Goal: Task Accomplishment & Management: Complete application form

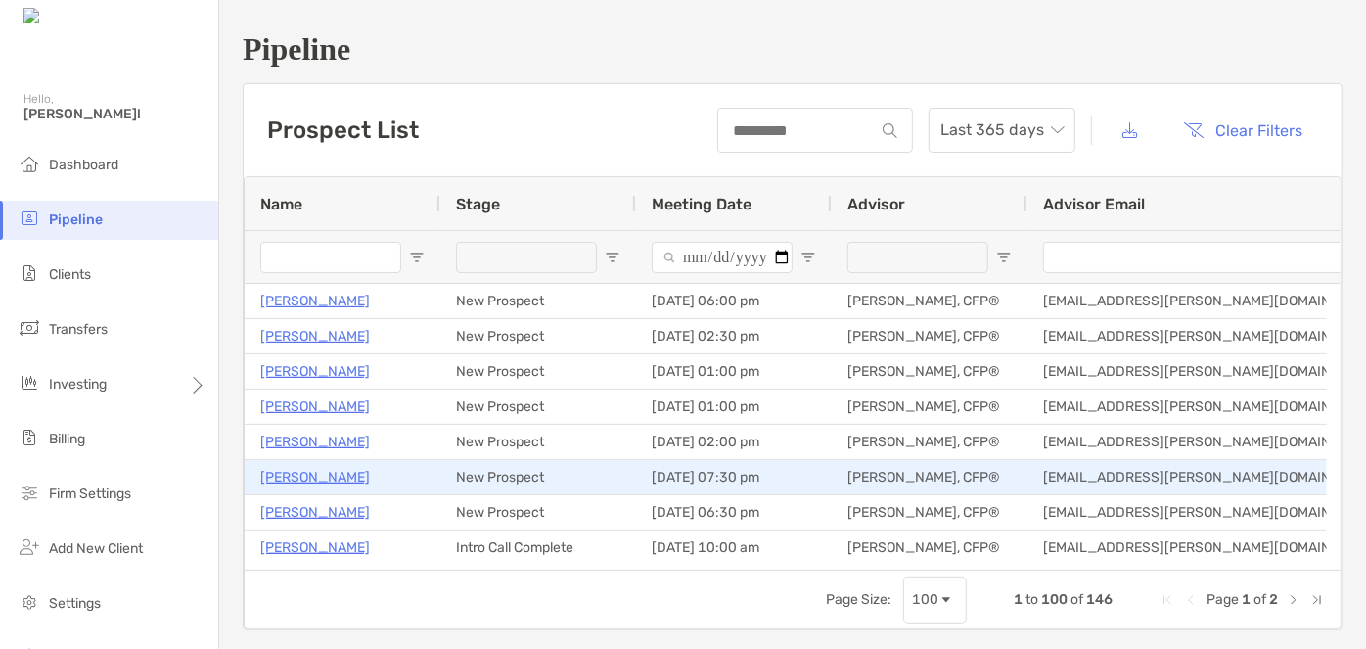
click at [305, 475] on p "Marie Favorini" at bounding box center [315, 477] width 110 height 24
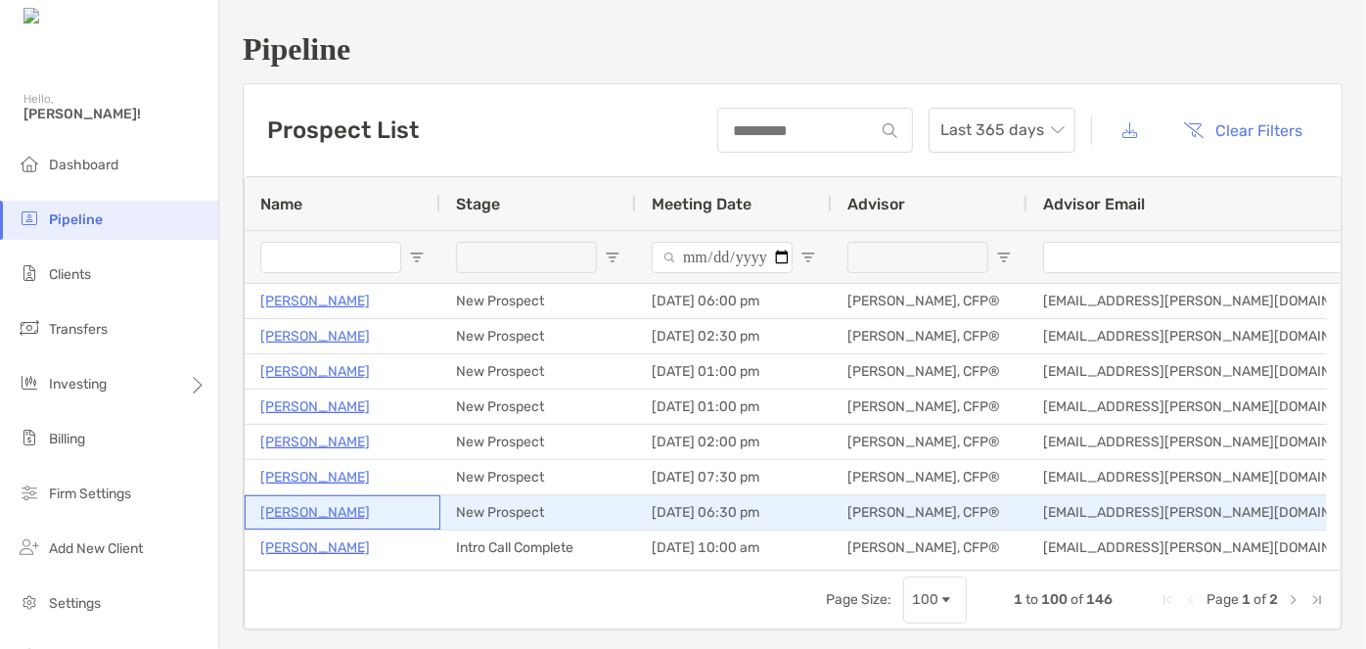
click at [305, 506] on p "Sarah Ripton" at bounding box center [315, 512] width 110 height 24
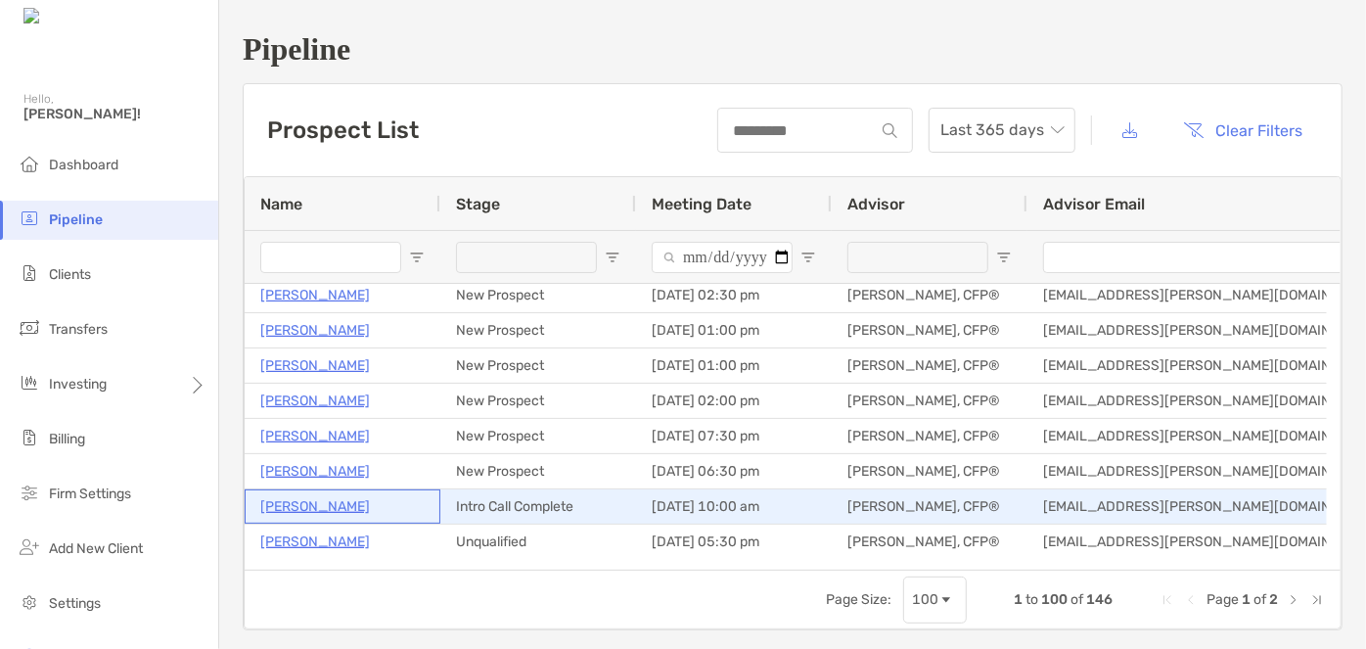
click at [292, 506] on p "[PERSON_NAME]" at bounding box center [315, 506] width 110 height 24
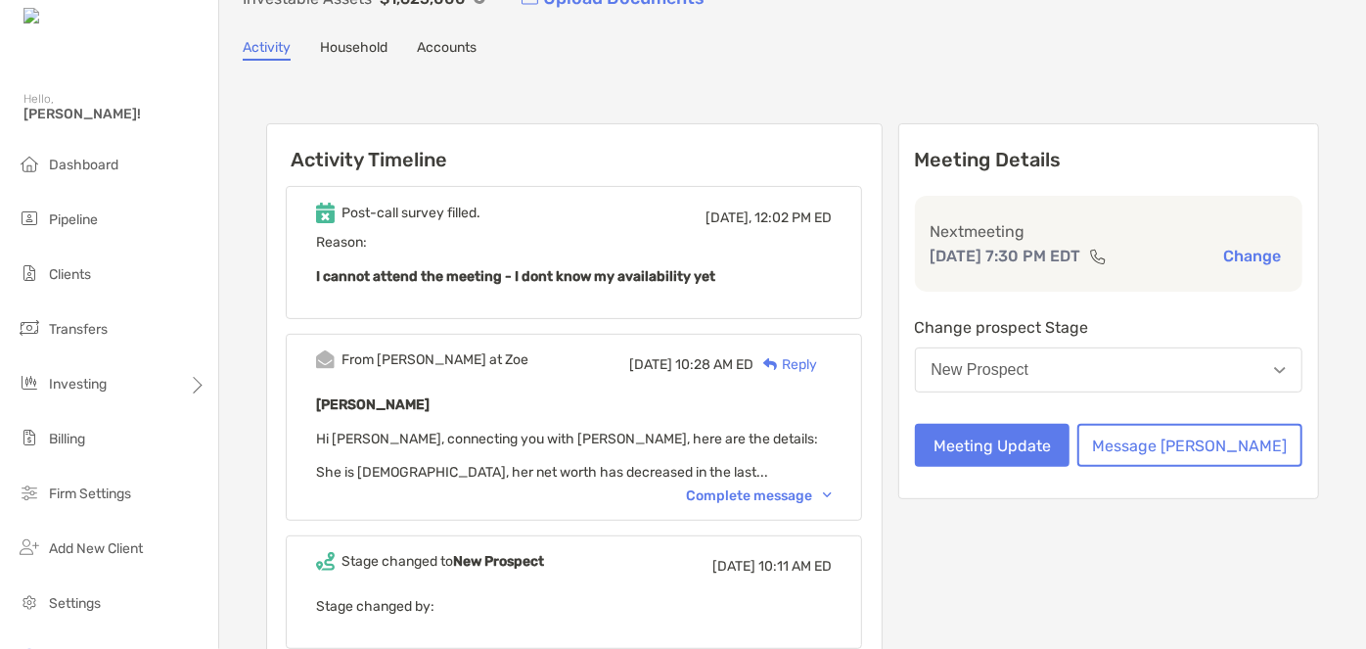
scroll to position [141, 0]
click at [737, 487] on div "Complete message" at bounding box center [759, 495] width 146 height 17
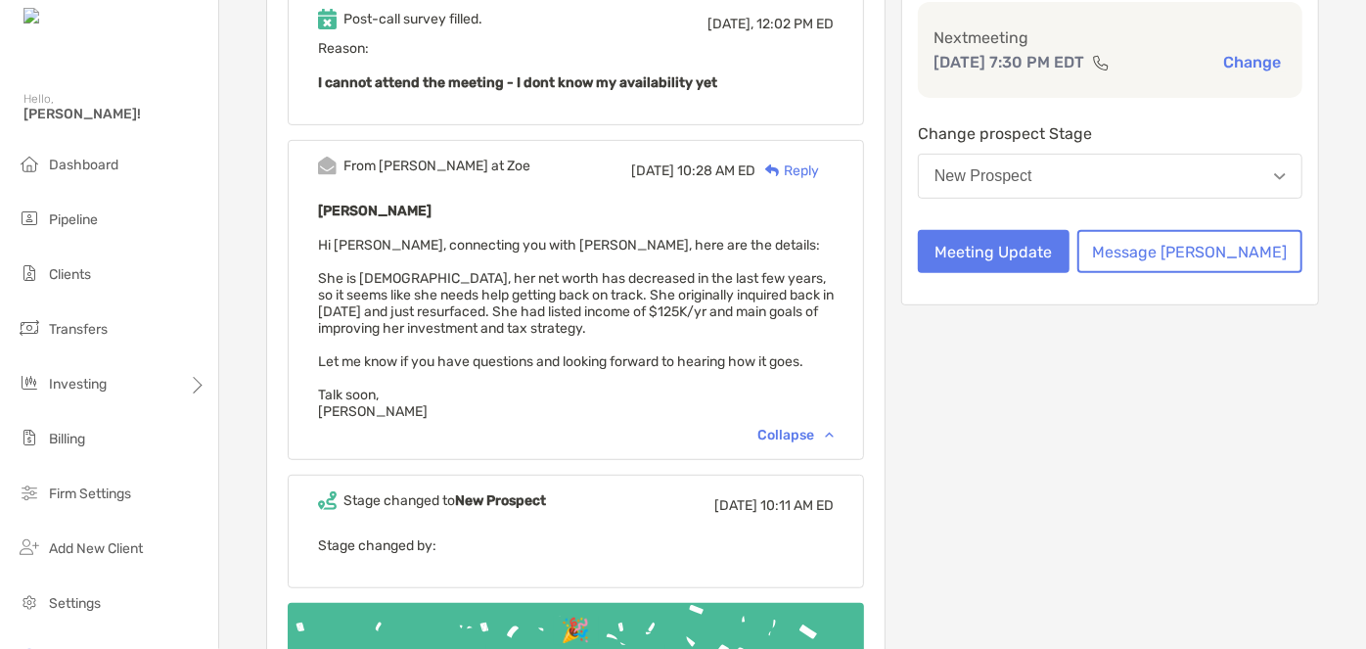
scroll to position [0, 0]
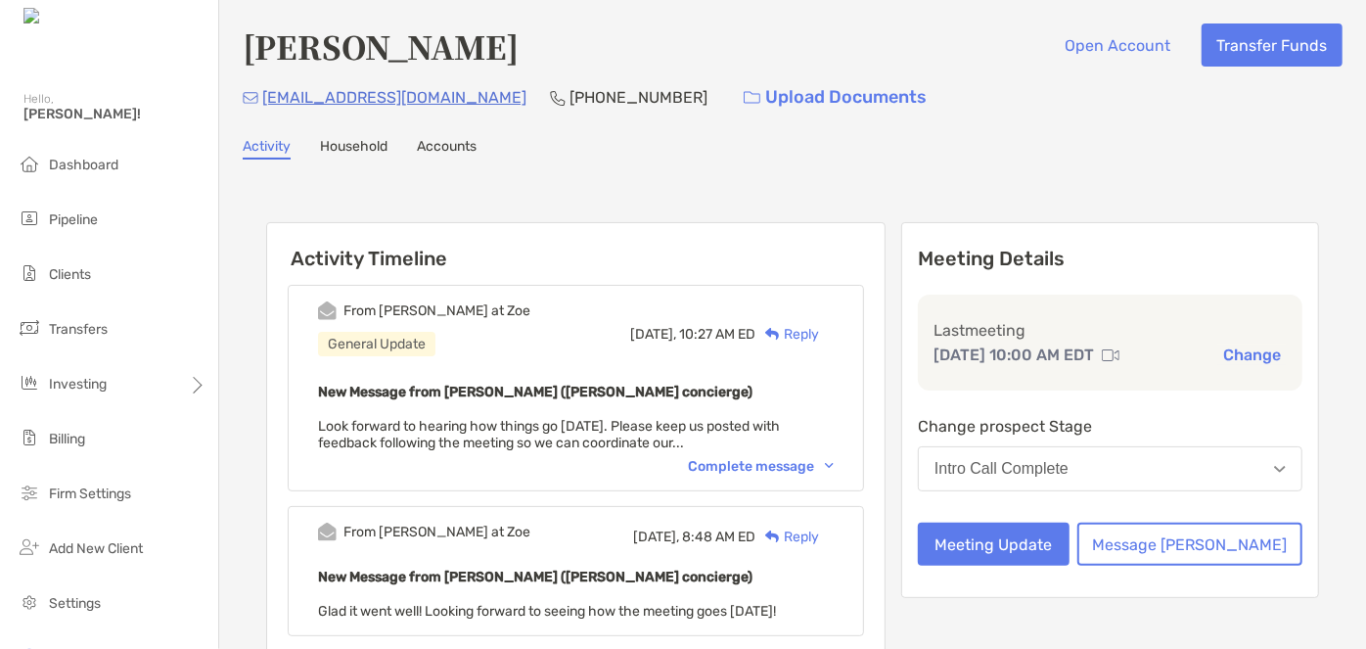
scroll to position [174, 0]
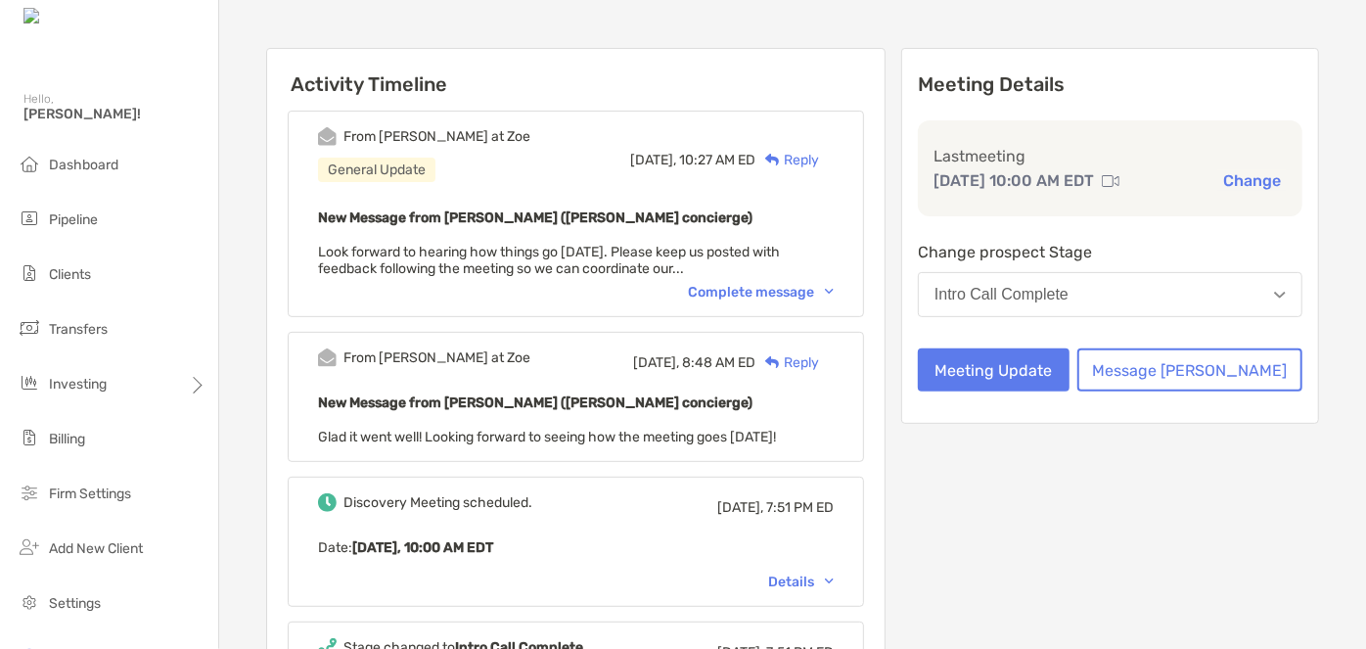
click at [1069, 304] on button "Intro Call Complete" at bounding box center [1110, 294] width 384 height 45
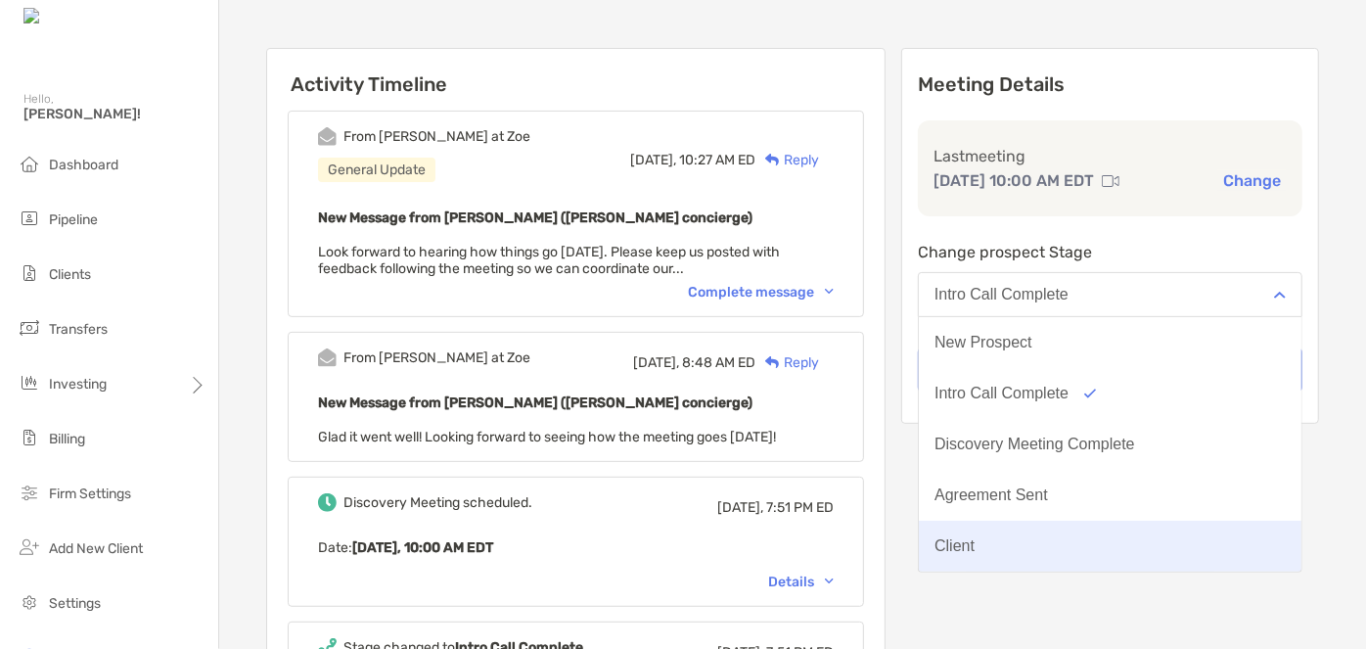
click at [1031, 536] on button "Client" at bounding box center [1110, 545] width 383 height 51
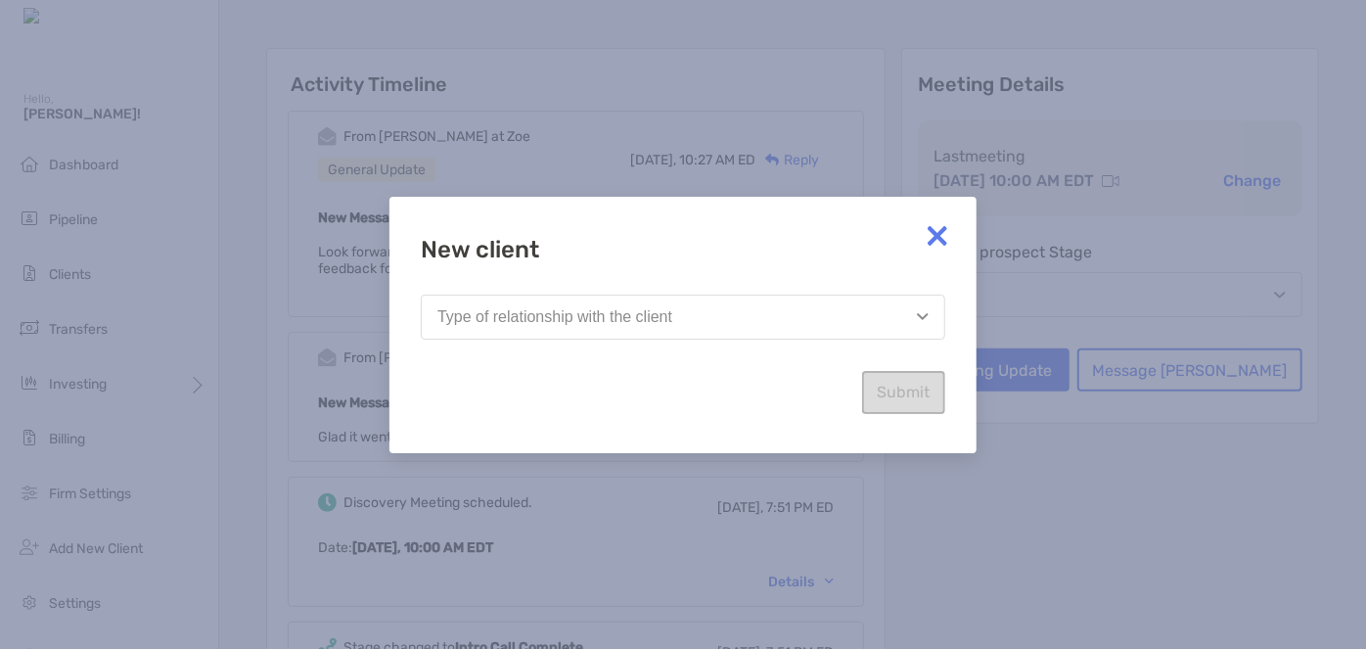
click at [797, 332] on button "Type of relationship with the client" at bounding box center [683, 316] width 524 height 45
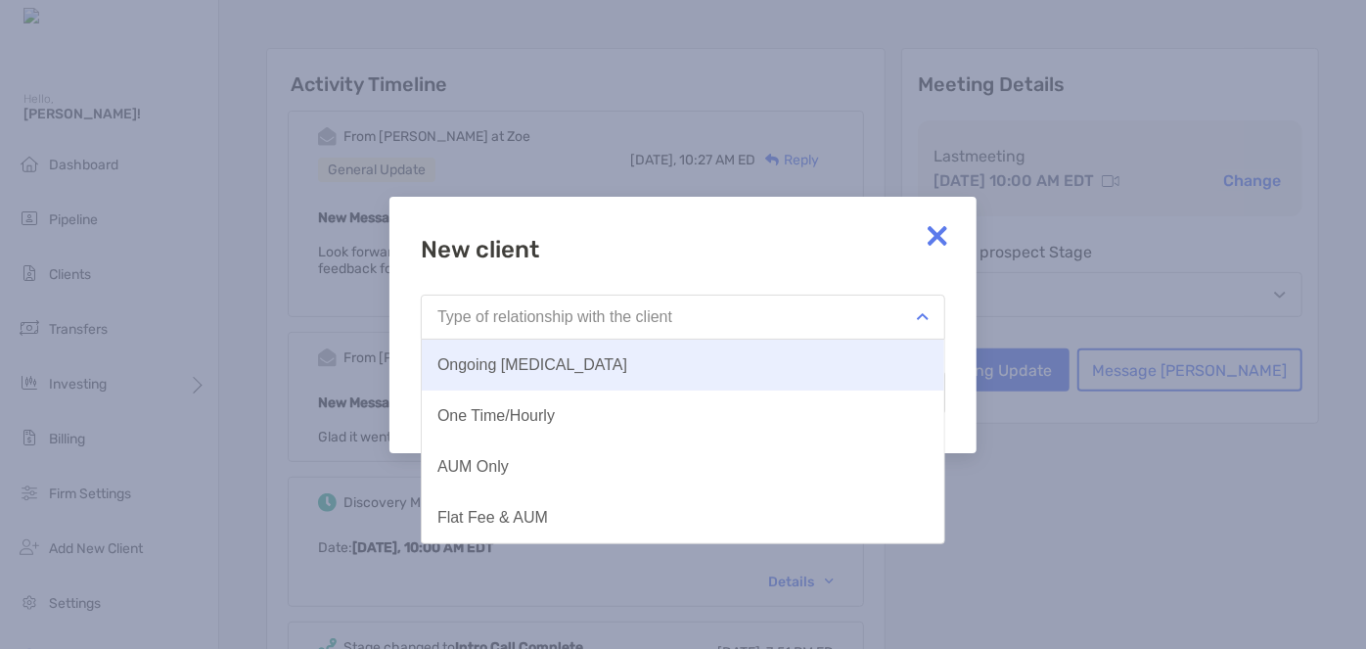
click at [620, 365] on button "Ongoing [MEDICAL_DATA]" at bounding box center [683, 364] width 522 height 51
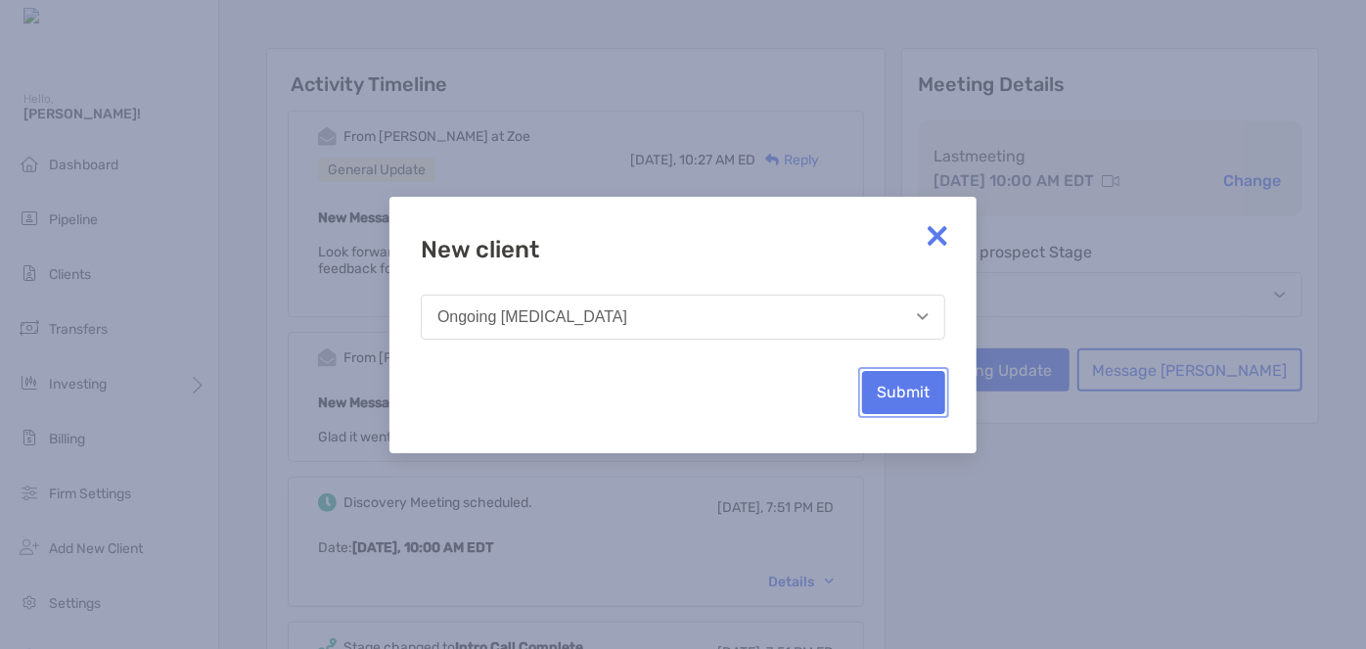
click at [892, 400] on button "Submit" at bounding box center [903, 392] width 83 height 43
